Goal: Information Seeking & Learning: Learn about a topic

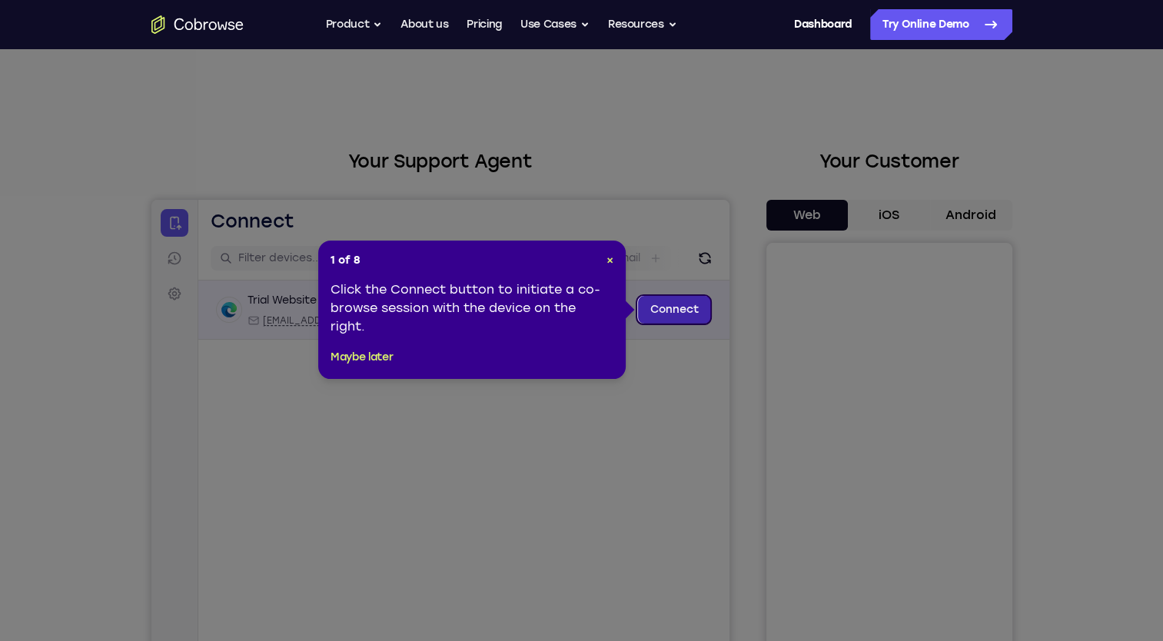
click at [677, 308] on link "Connect" at bounding box center [673, 310] width 73 height 28
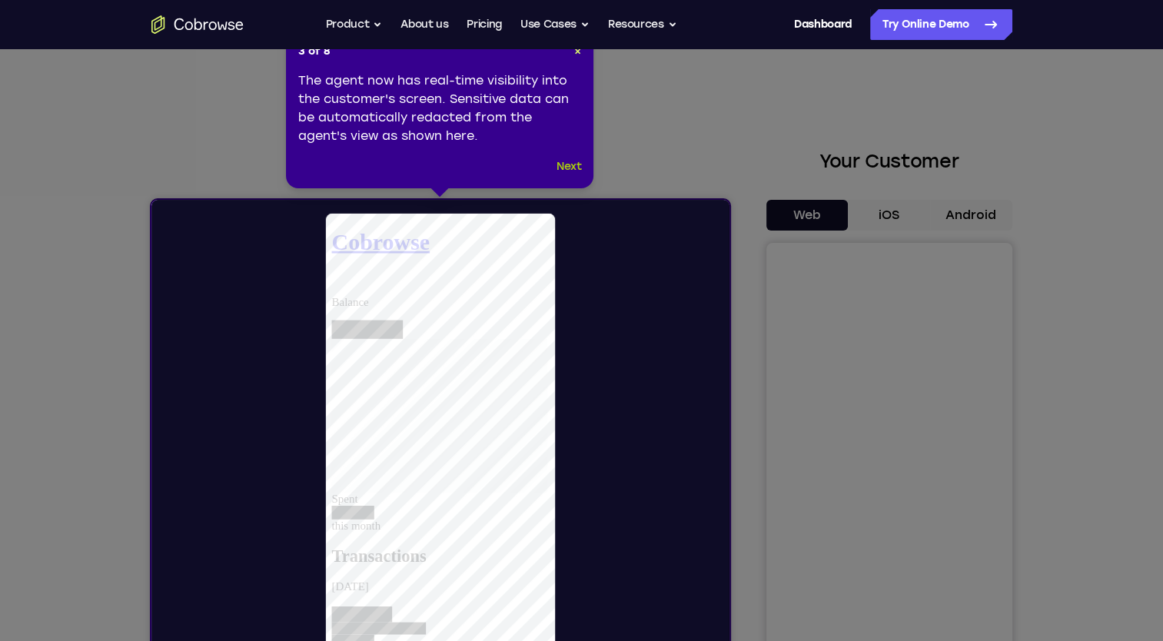
click at [564, 165] on button "Next" at bounding box center [569, 167] width 25 height 18
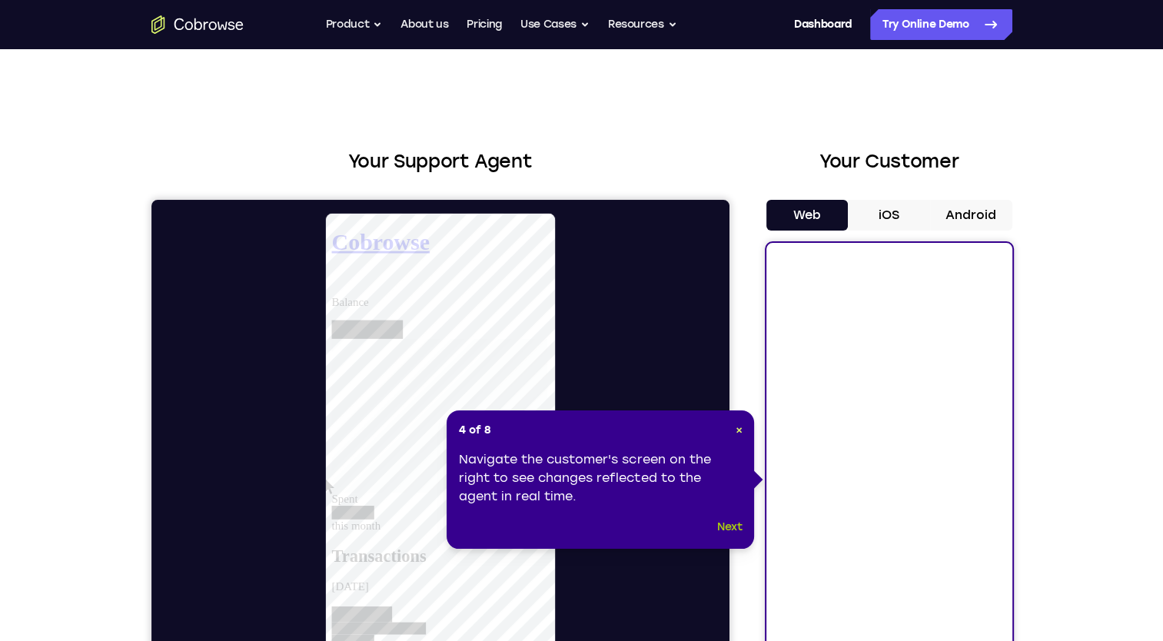
click at [729, 524] on button "Next" at bounding box center [729, 527] width 25 height 18
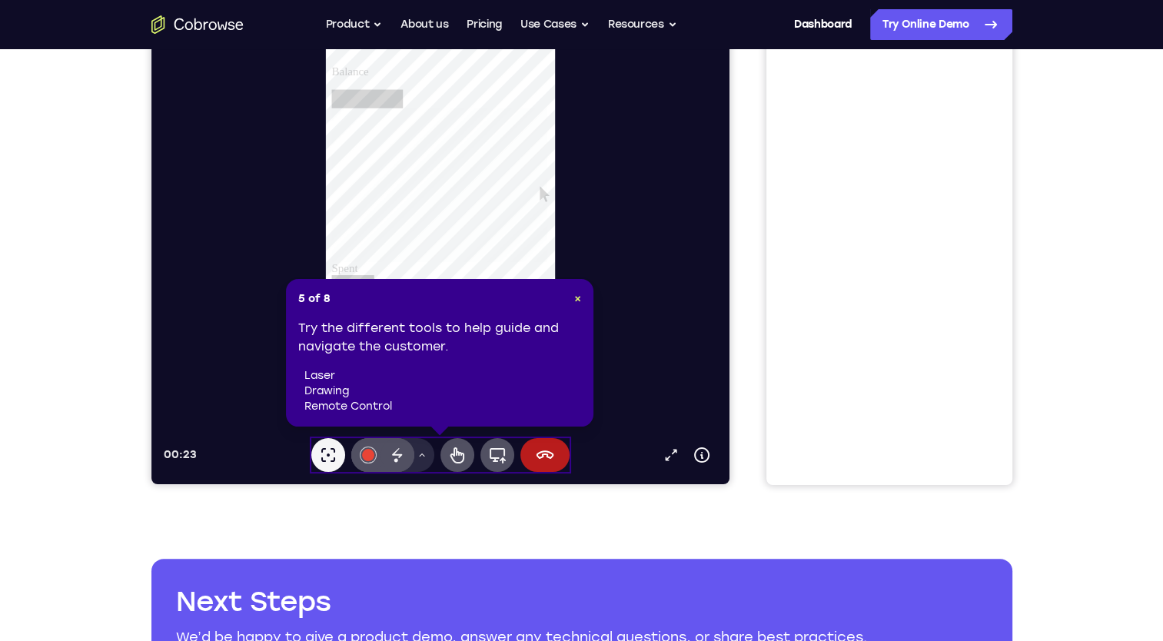
scroll to position [228, 0]
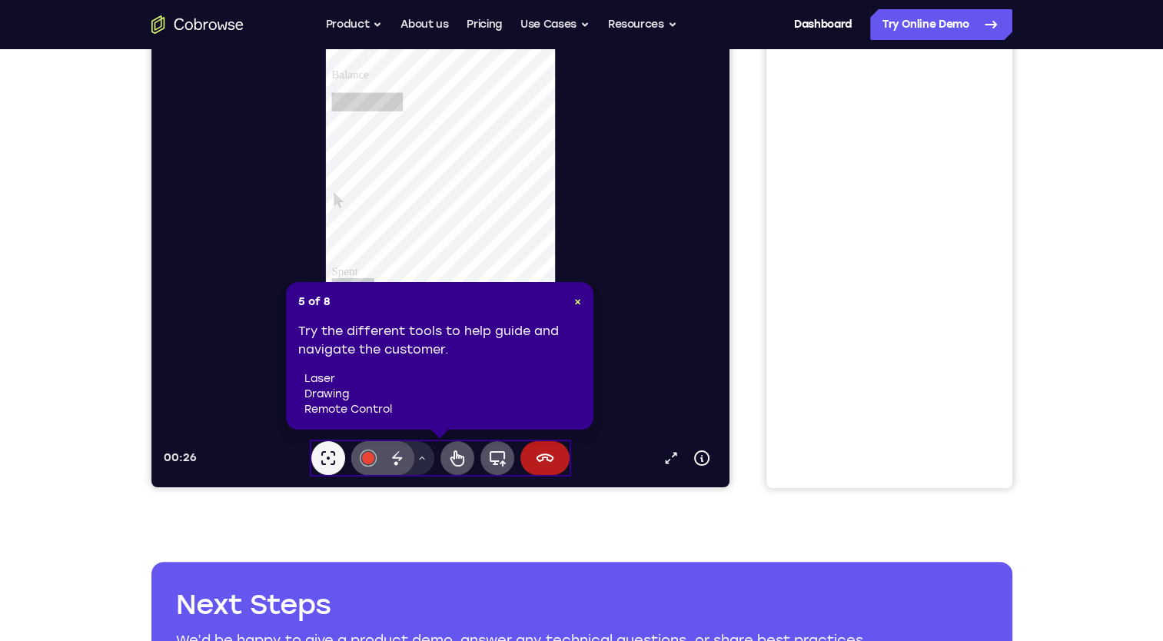
click at [326, 399] on li "drawing" at bounding box center [442, 394] width 277 height 15
click at [324, 381] on li "laser" at bounding box center [442, 378] width 277 height 15
click at [577, 298] on span "×" at bounding box center [577, 301] width 7 height 13
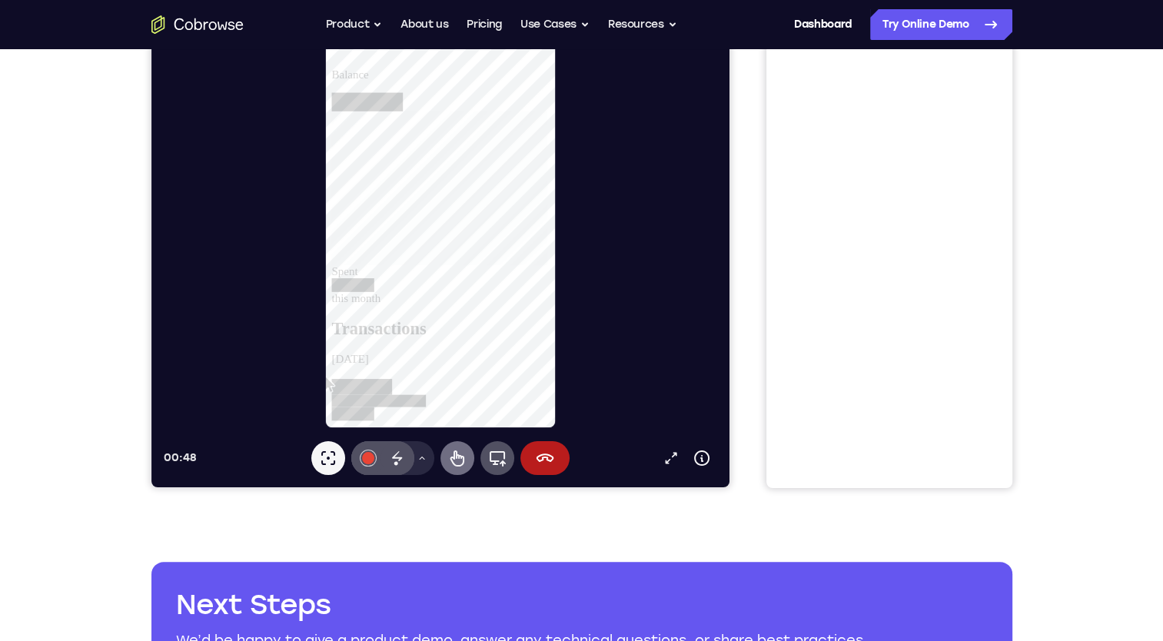
click at [465, 460] on icon at bounding box center [456, 458] width 18 height 18
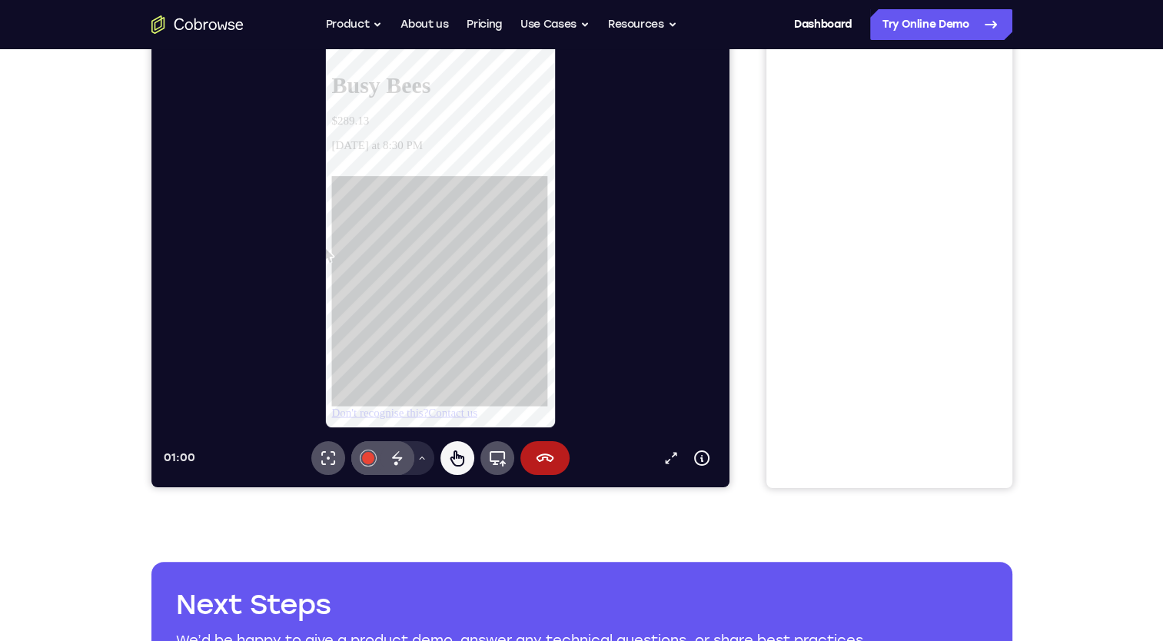
click at [420, 435] on link "Don't recognise this?" at bounding box center [382, 441] width 103 height 13
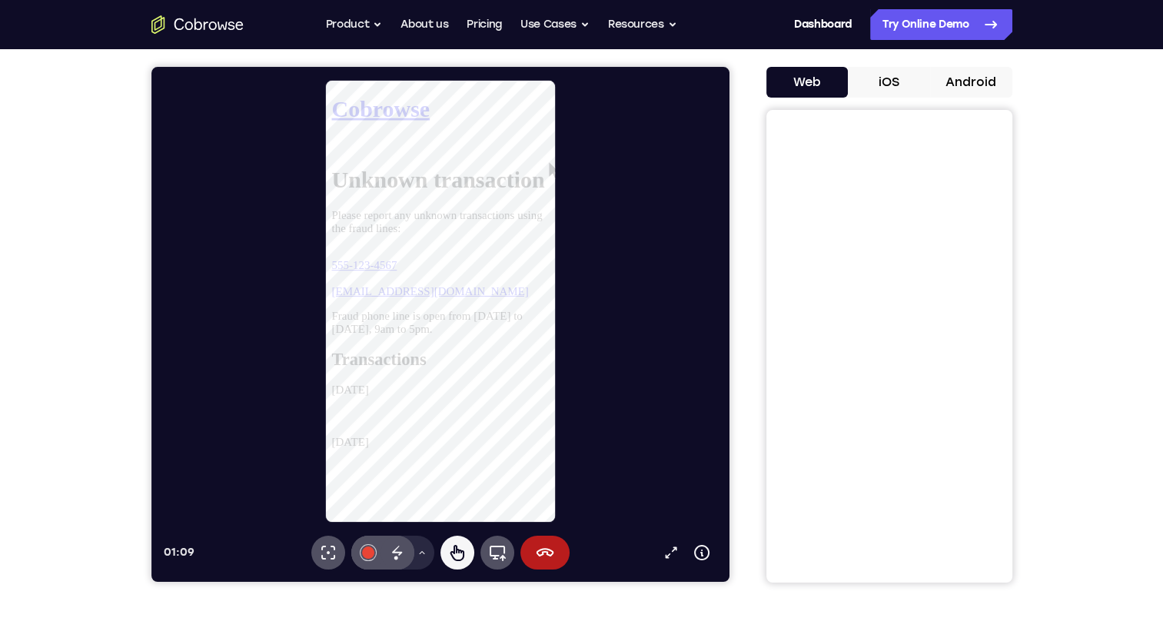
scroll to position [135, 0]
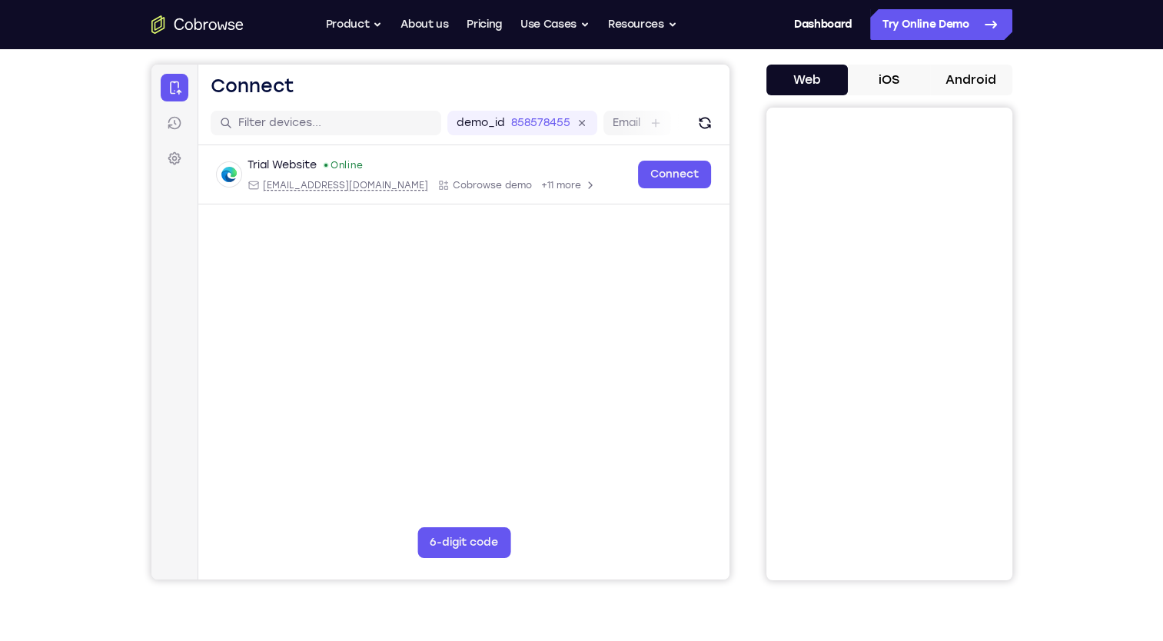
click at [970, 81] on button "Android" at bounding box center [971, 80] width 82 height 31
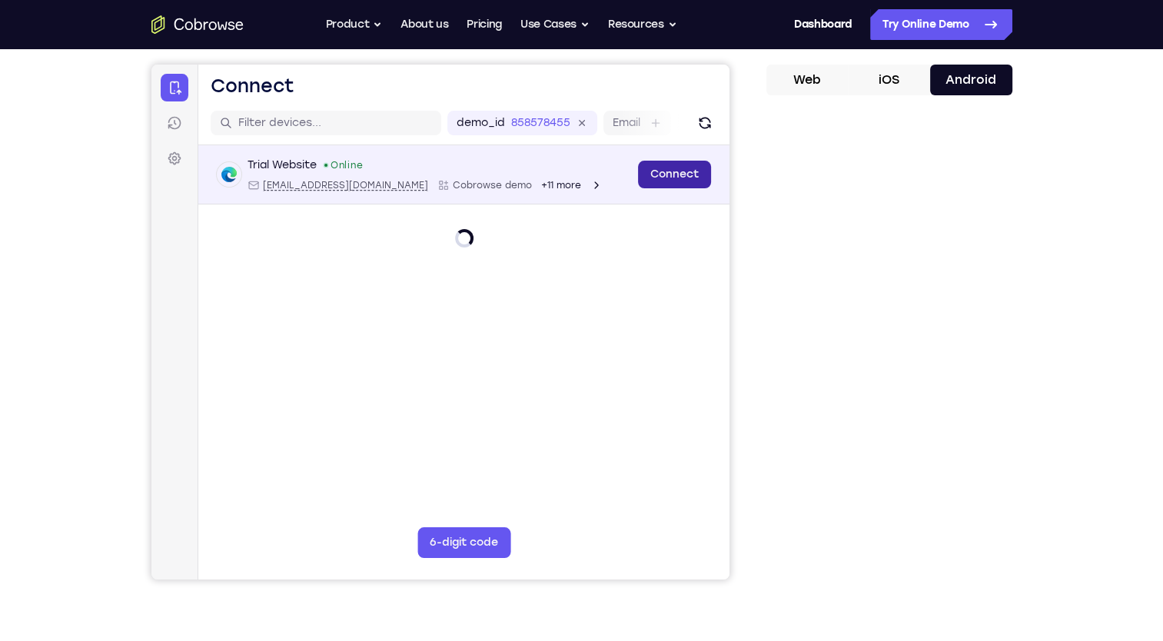
click at [668, 171] on link "Connect" at bounding box center [673, 175] width 73 height 28
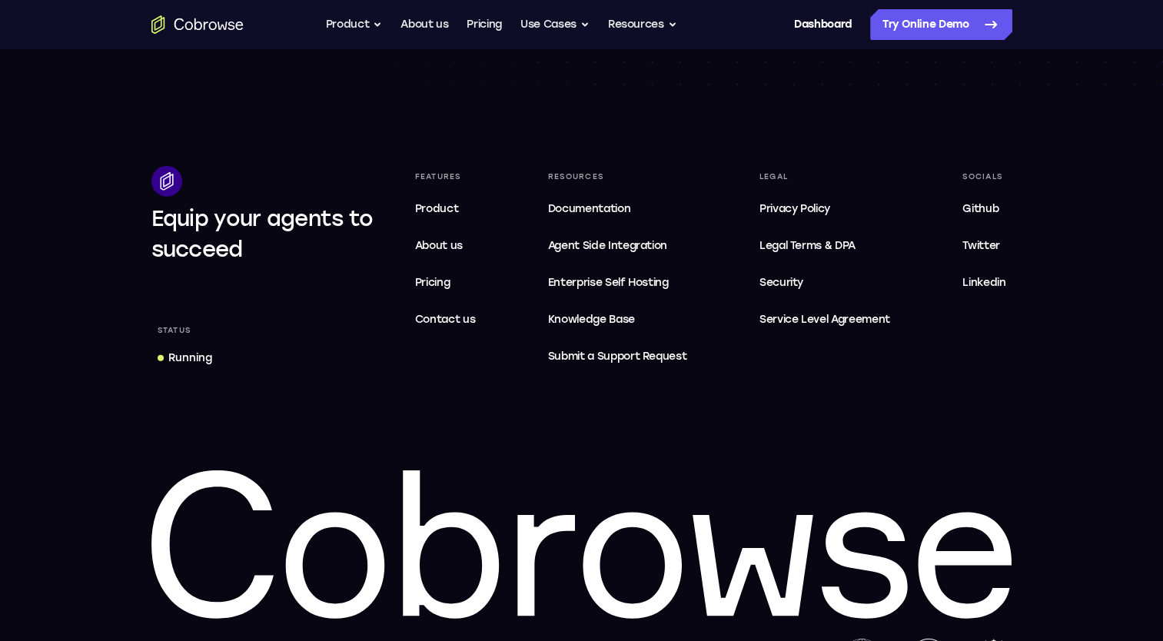
scroll to position [4702, 0]
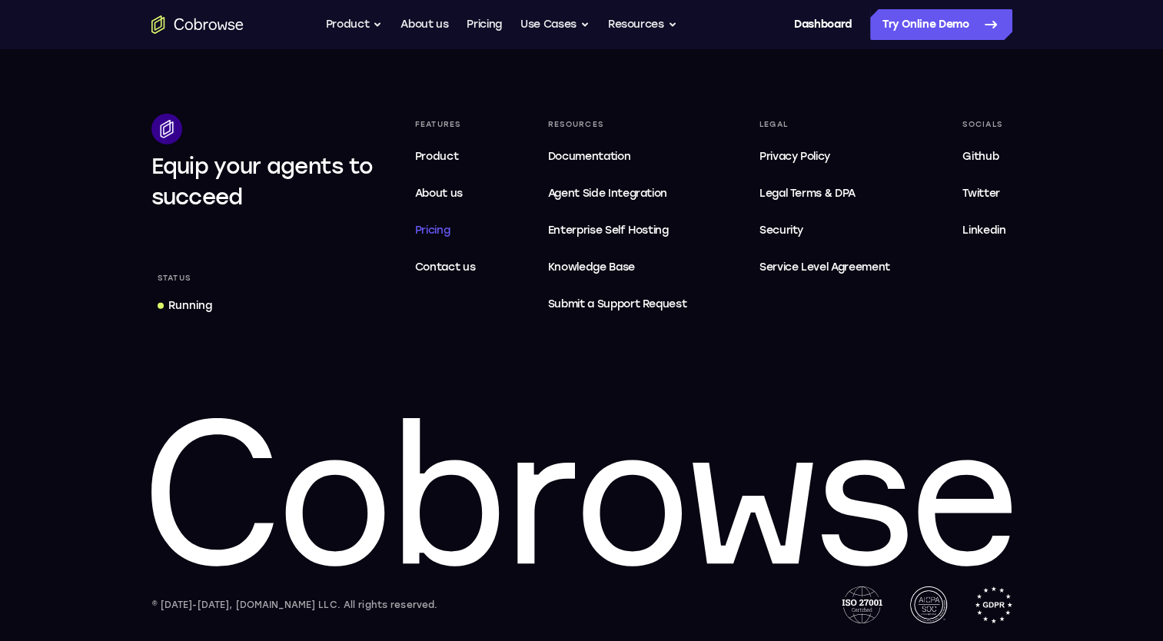
click at [434, 229] on span "Pricing" at bounding box center [432, 230] width 35 height 13
click at [554, 32] on button "Use Cases" at bounding box center [555, 24] width 69 height 31
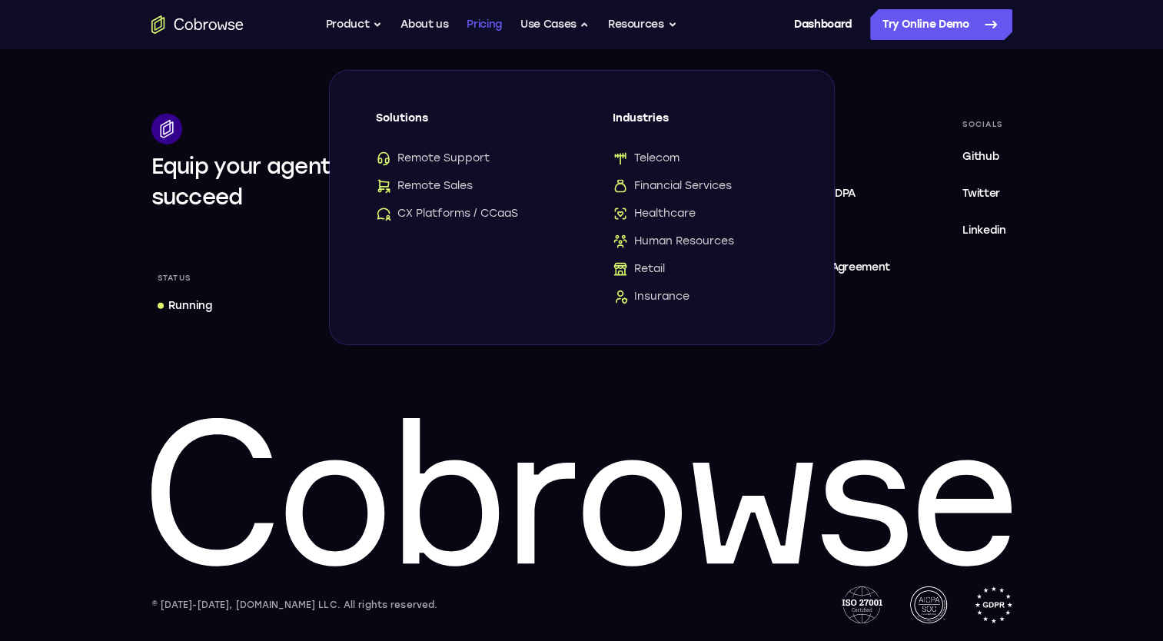
click at [481, 23] on link "Pricing" at bounding box center [484, 24] width 35 height 31
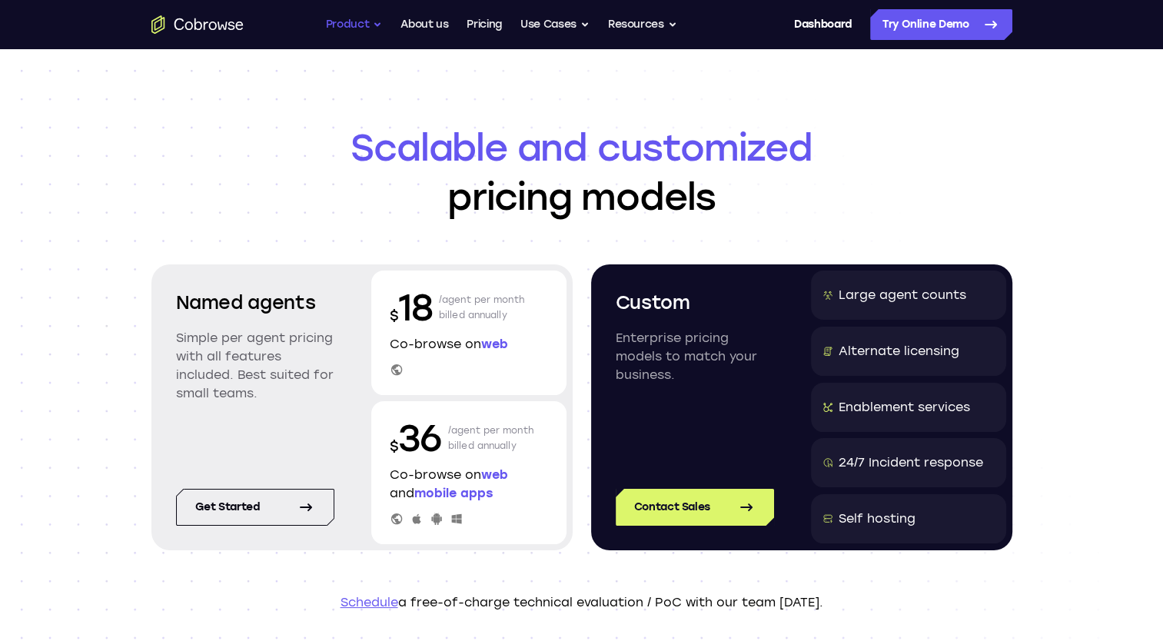
click at [369, 29] on button "Product" at bounding box center [354, 24] width 57 height 31
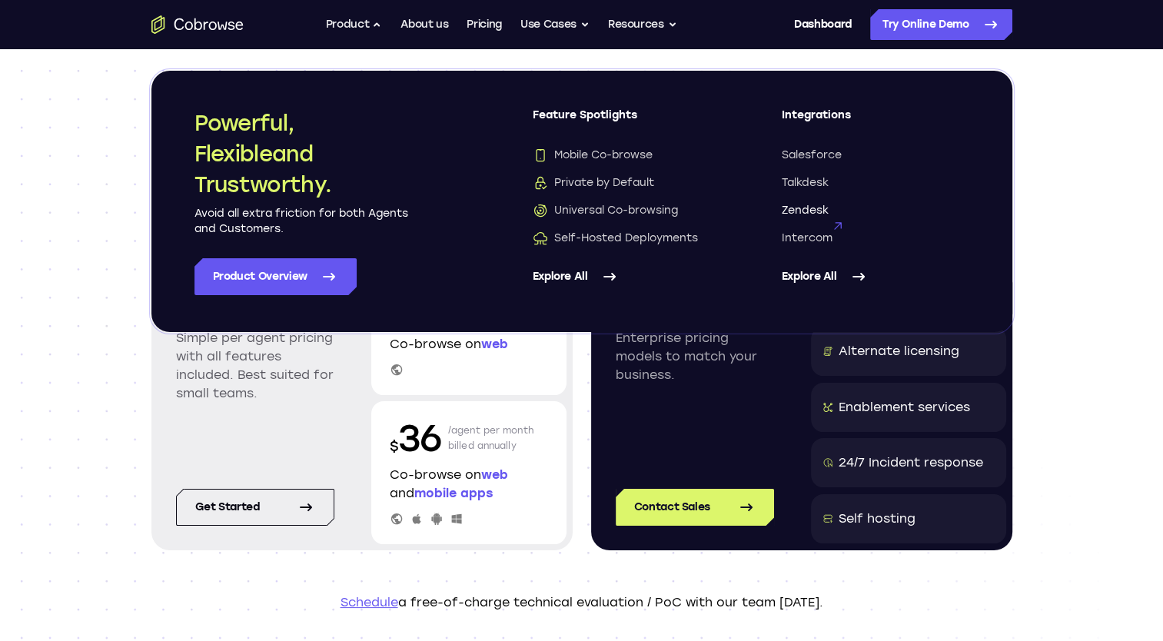
click at [804, 210] on span "Zendesk" at bounding box center [805, 210] width 47 height 15
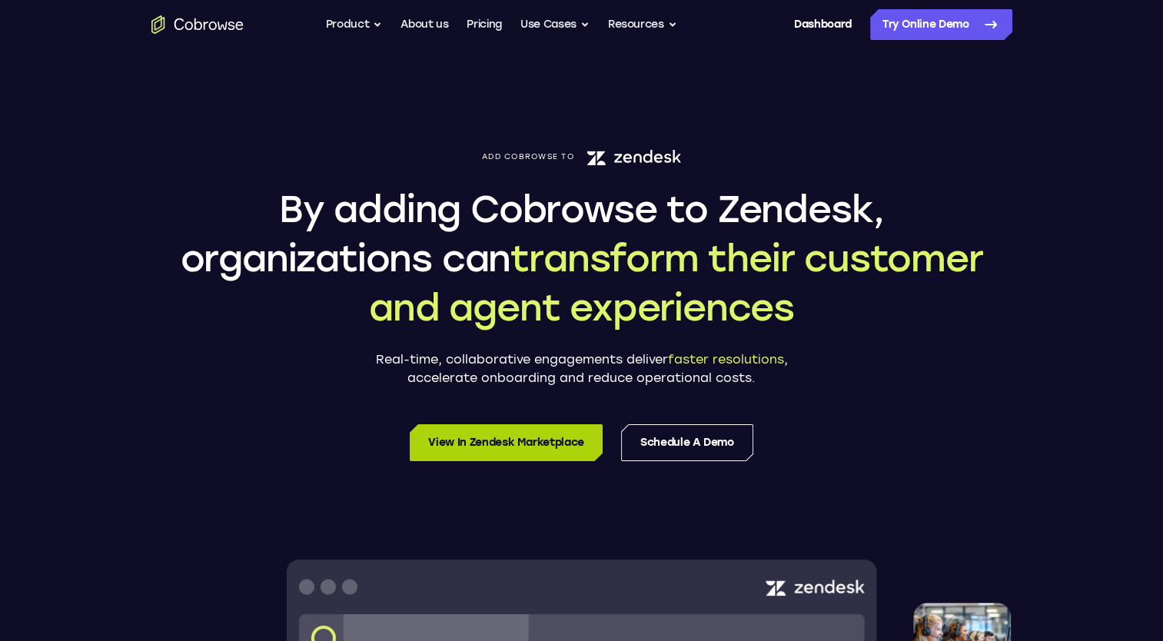
click at [488, 441] on link "View in Zendesk Marketplace" at bounding box center [506, 442] width 193 height 37
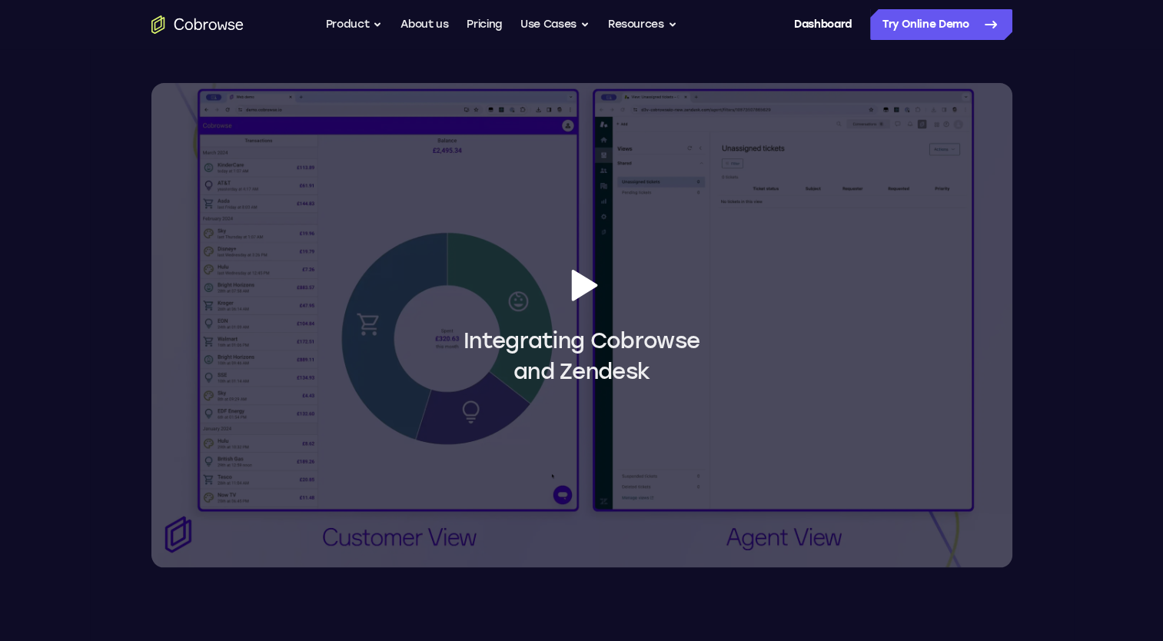
scroll to position [1412, 0]
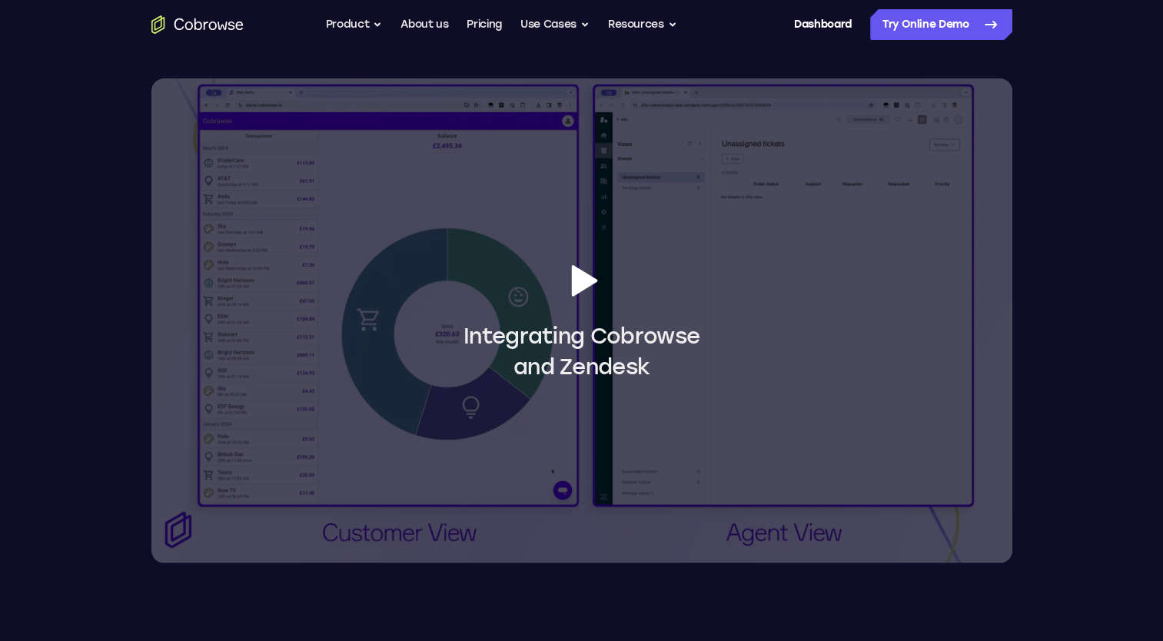
click at [584, 281] on icon at bounding box center [584, 280] width 26 height 32
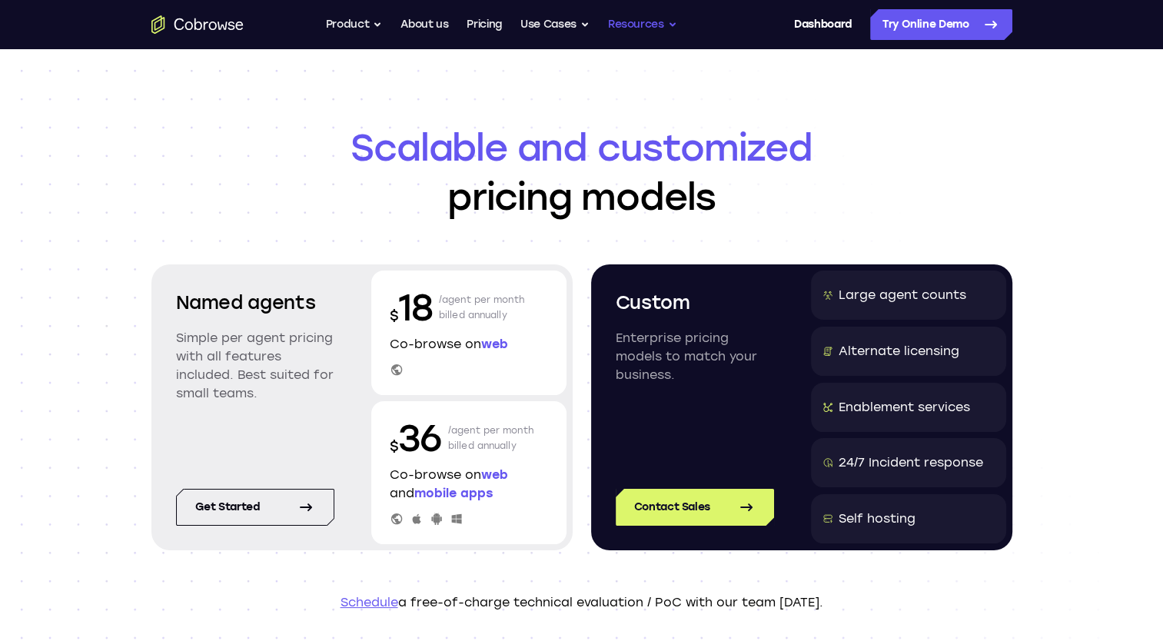
click at [634, 23] on button "Resources" at bounding box center [642, 24] width 69 height 31
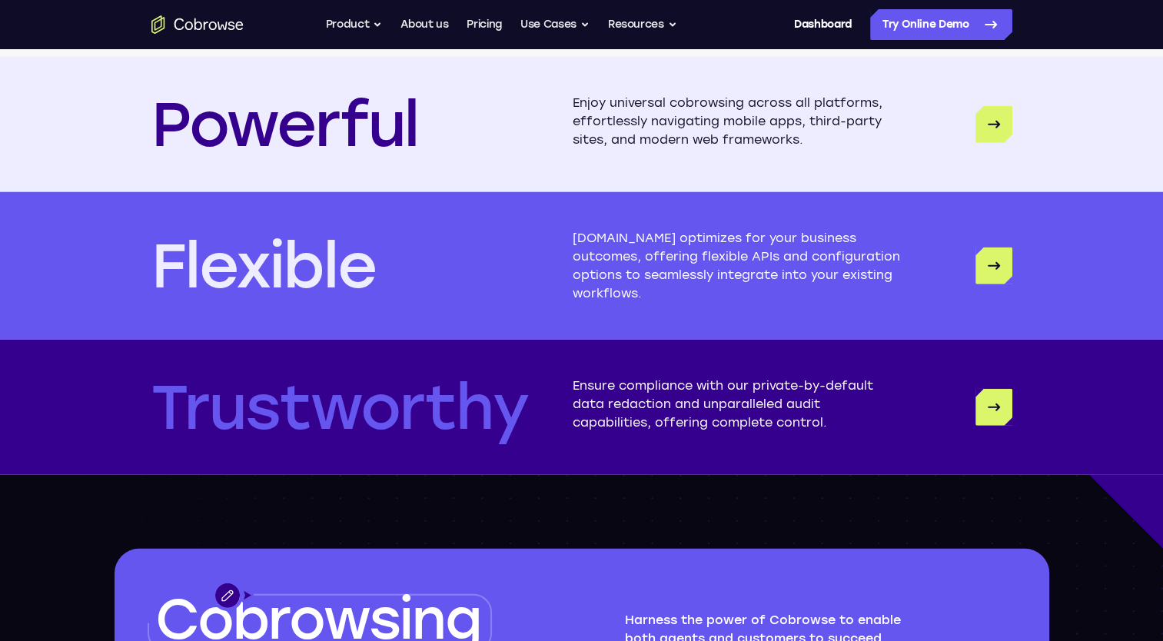
scroll to position [3865, 0]
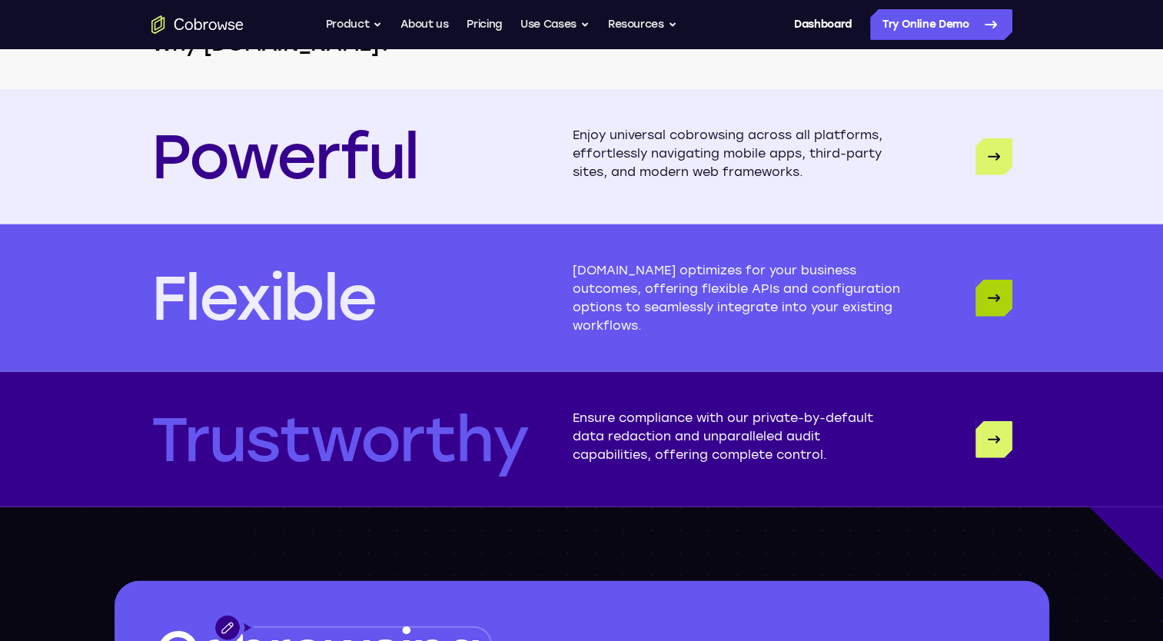
click at [989, 308] on link "Flexible" at bounding box center [994, 298] width 37 height 37
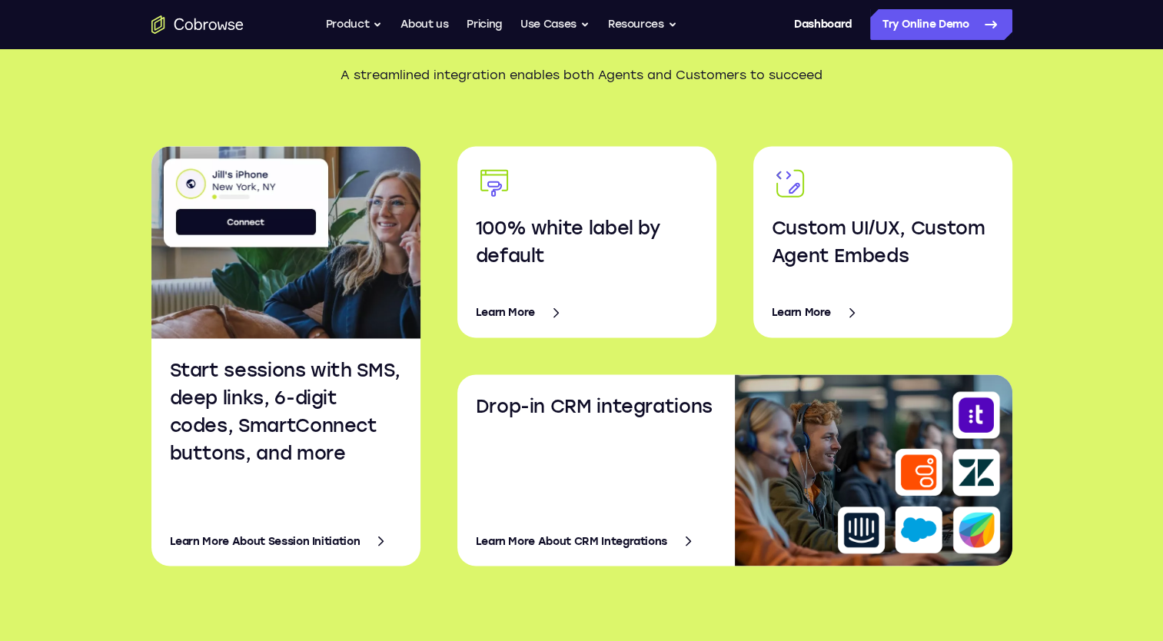
scroll to position [2573, 0]
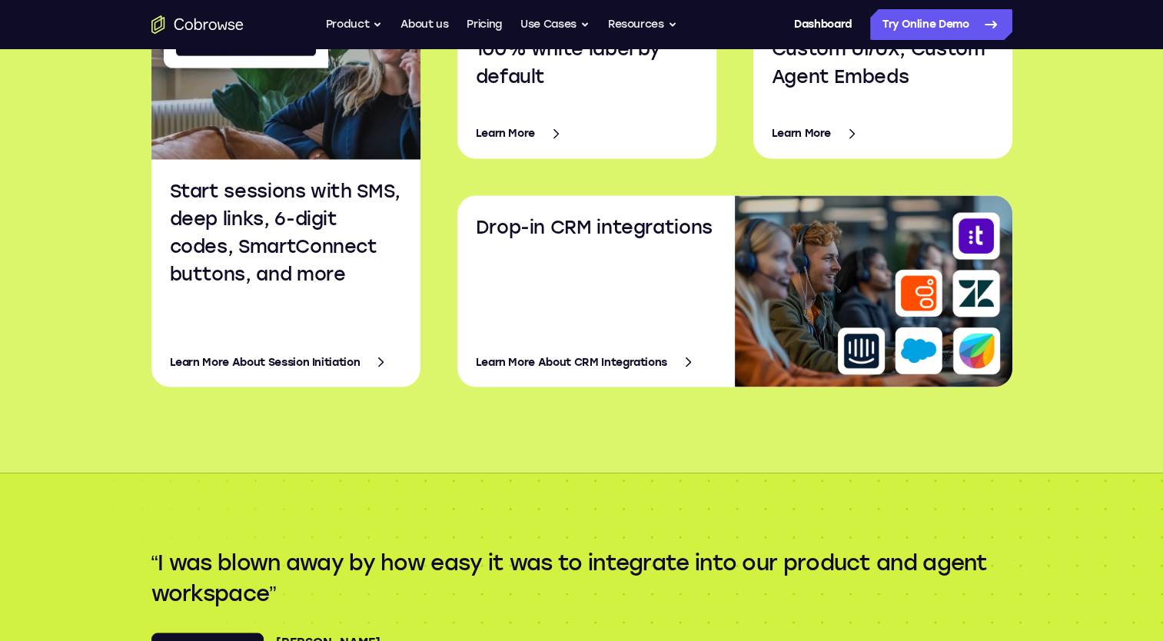
click at [560, 367] on link "Learn More About CRM Integrations" at bounding box center [602, 362] width 253 height 37
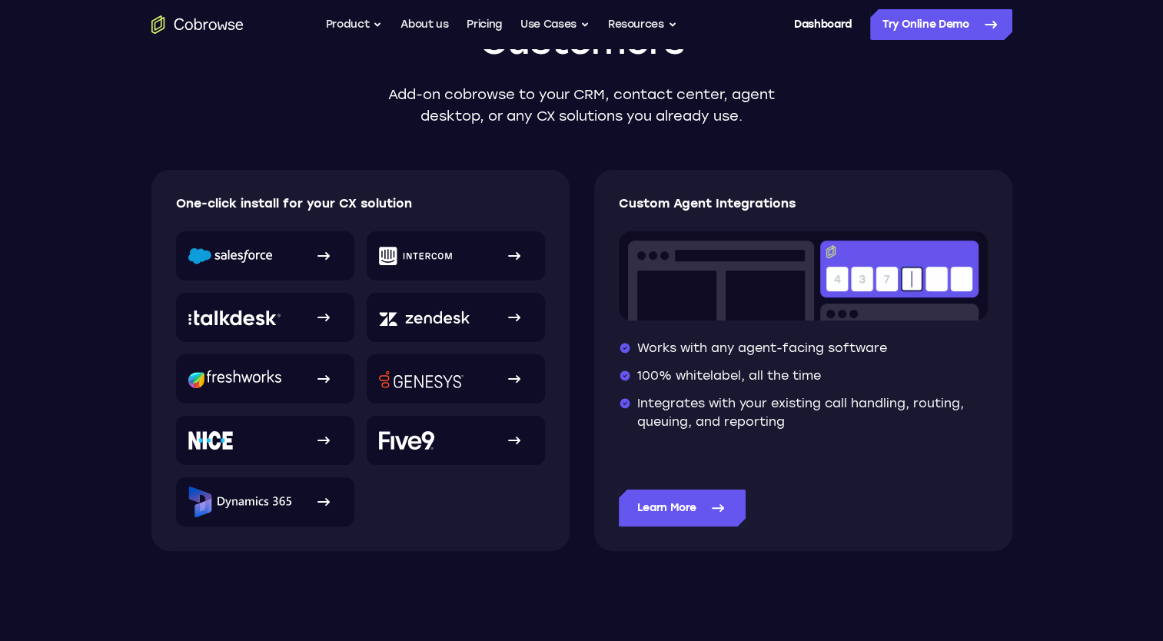
scroll to position [213, 0]
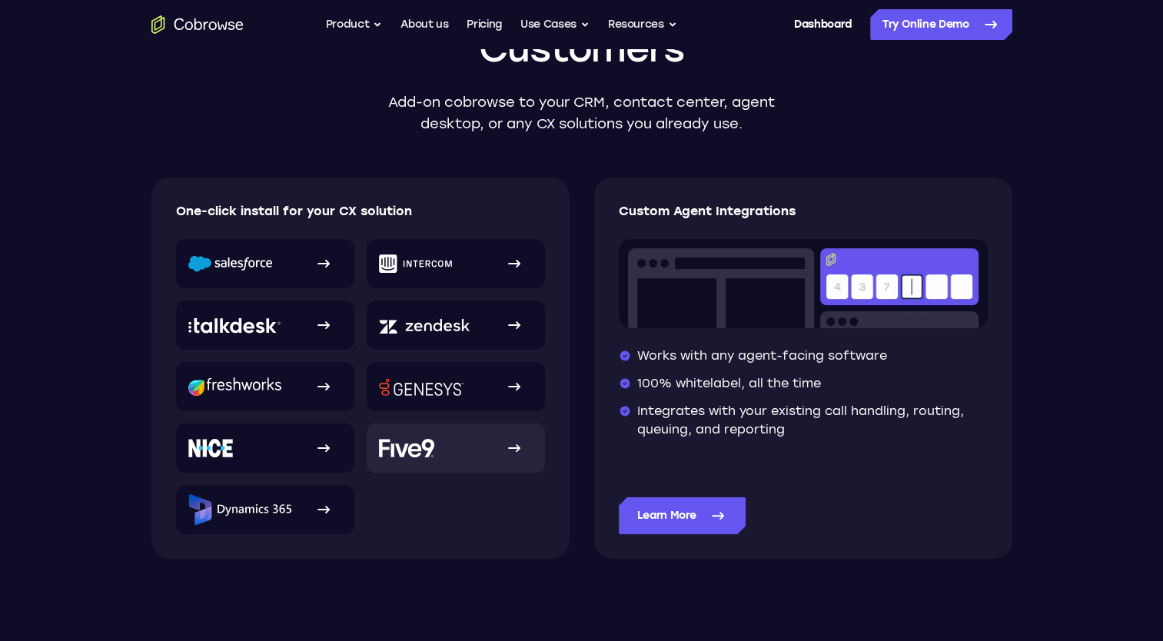
click at [507, 454] on icon at bounding box center [514, 448] width 18 height 18
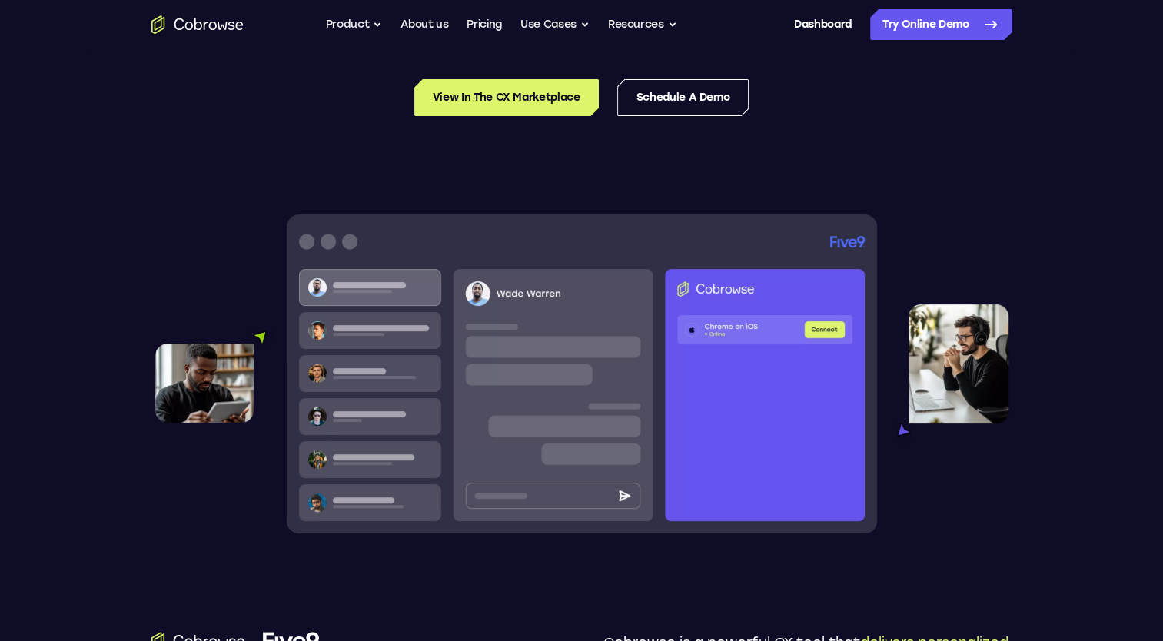
scroll to position [319, 0]
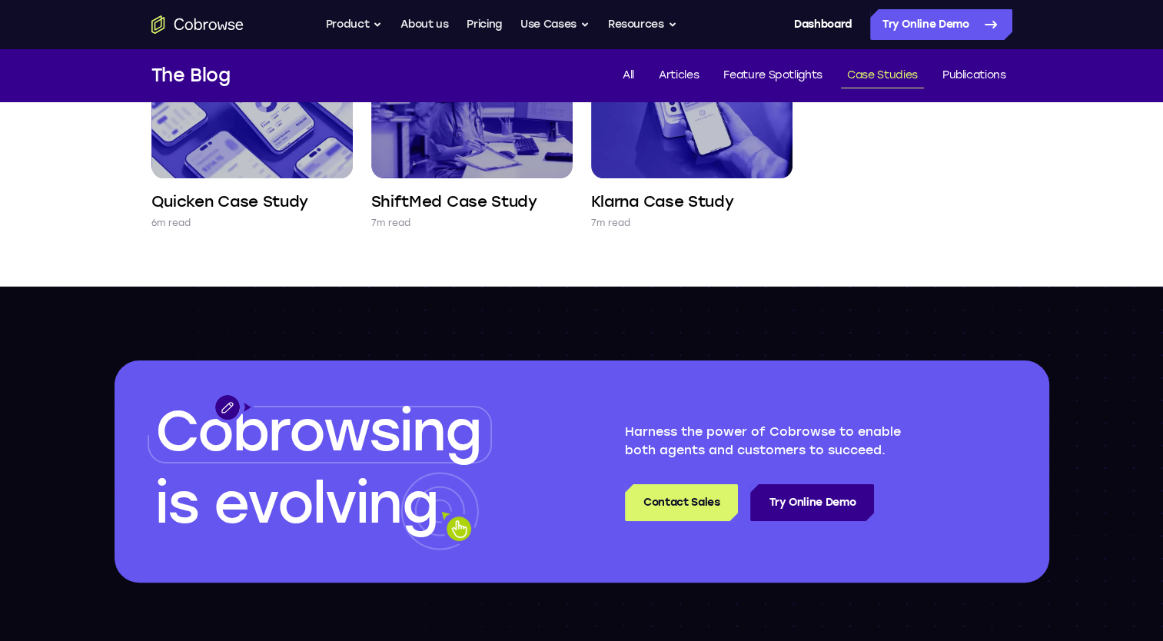
scroll to position [388, 0]
